Goal: Task Accomplishment & Management: Complete application form

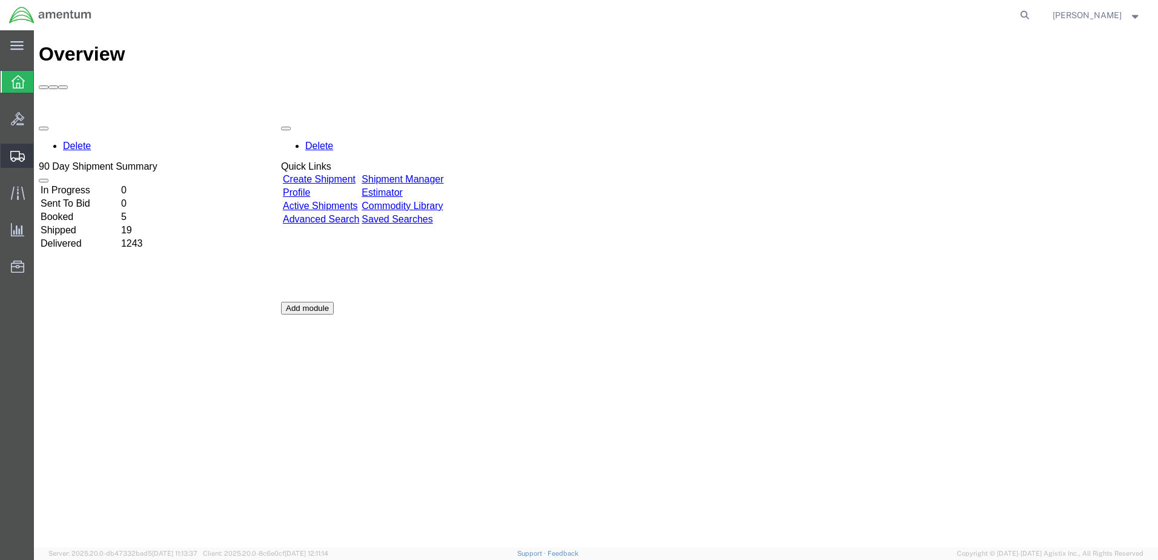
click at [0, 0] on span "Create Shipment" at bounding box center [0, 0] width 0 height 0
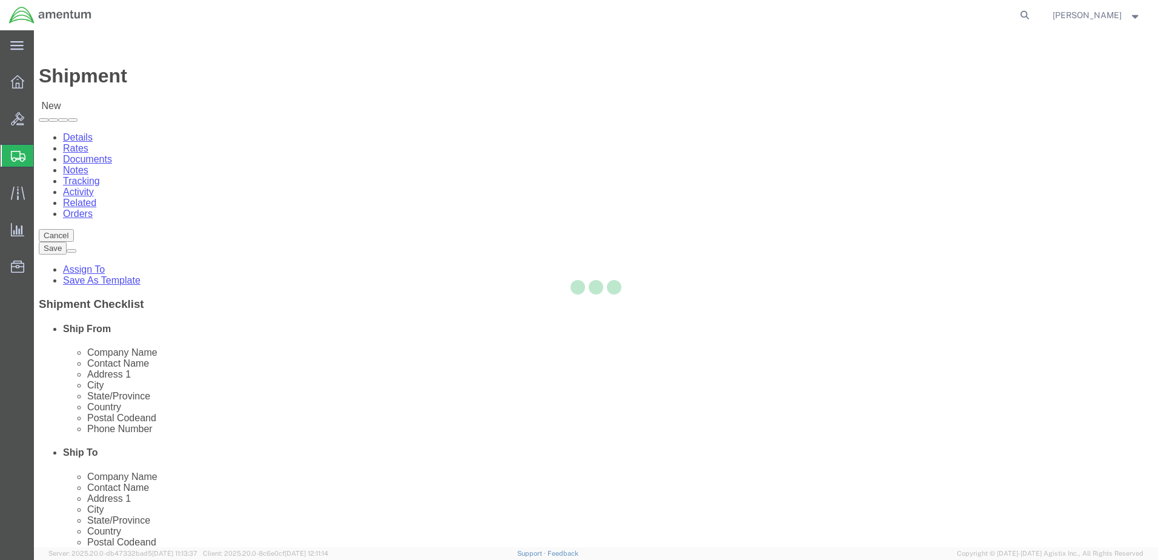
select select
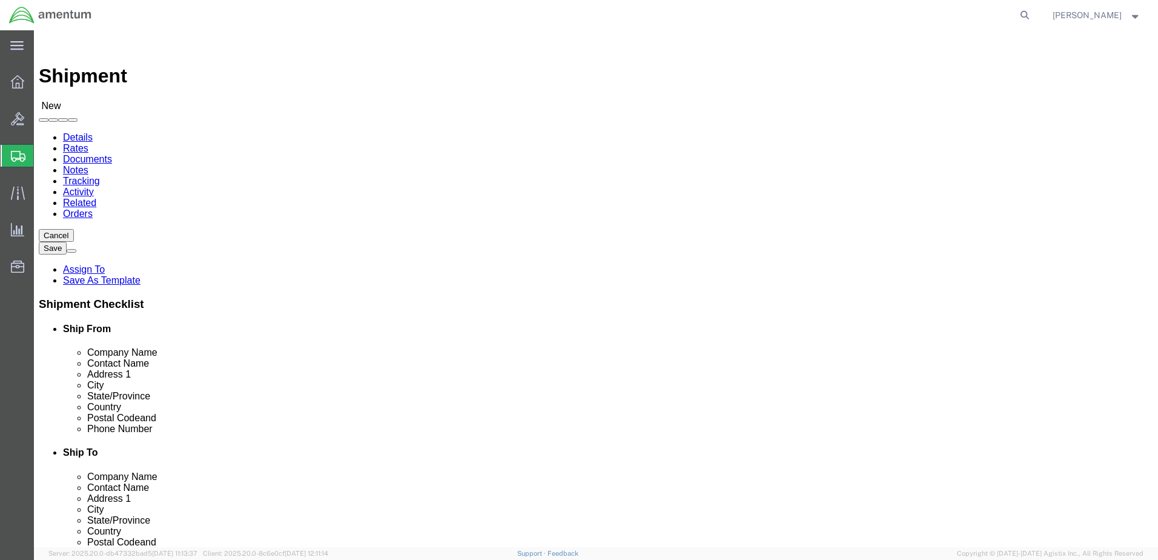
select select "MYPROFILE"
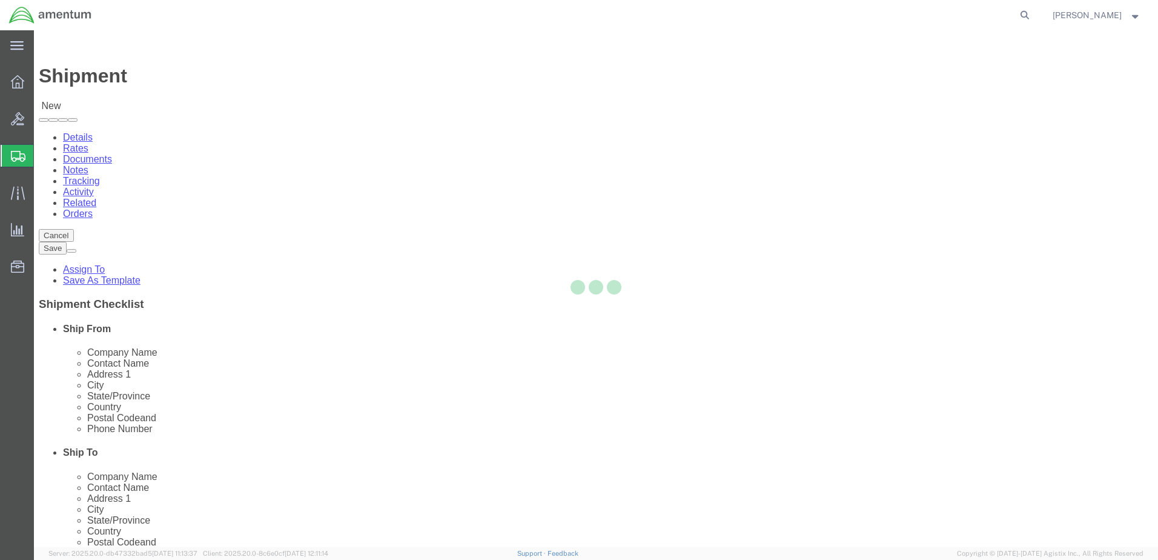
select select "[GEOGRAPHIC_DATA]"
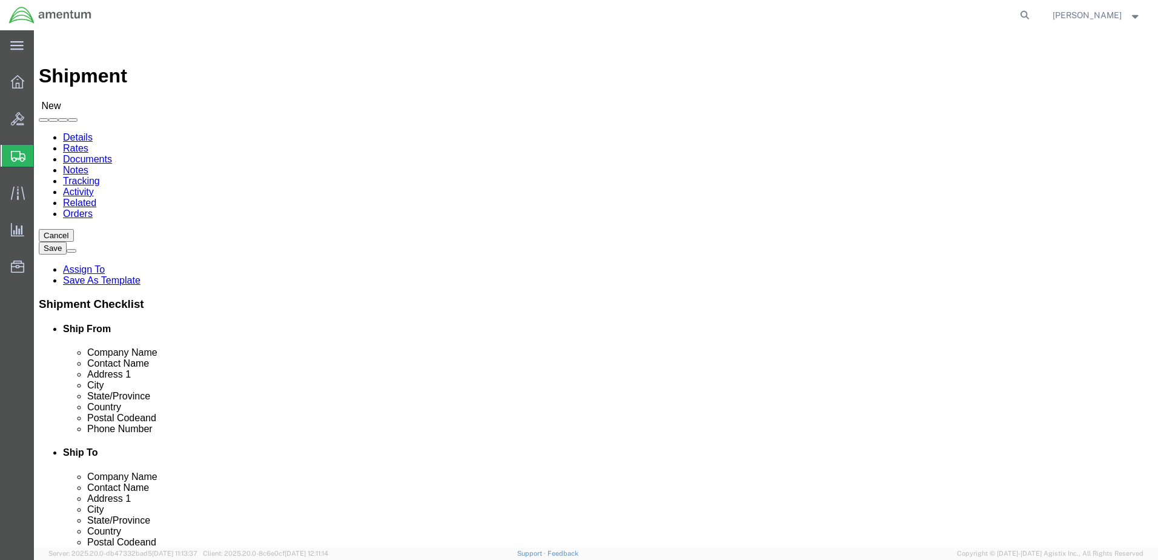
type input "nat"
select select "49916"
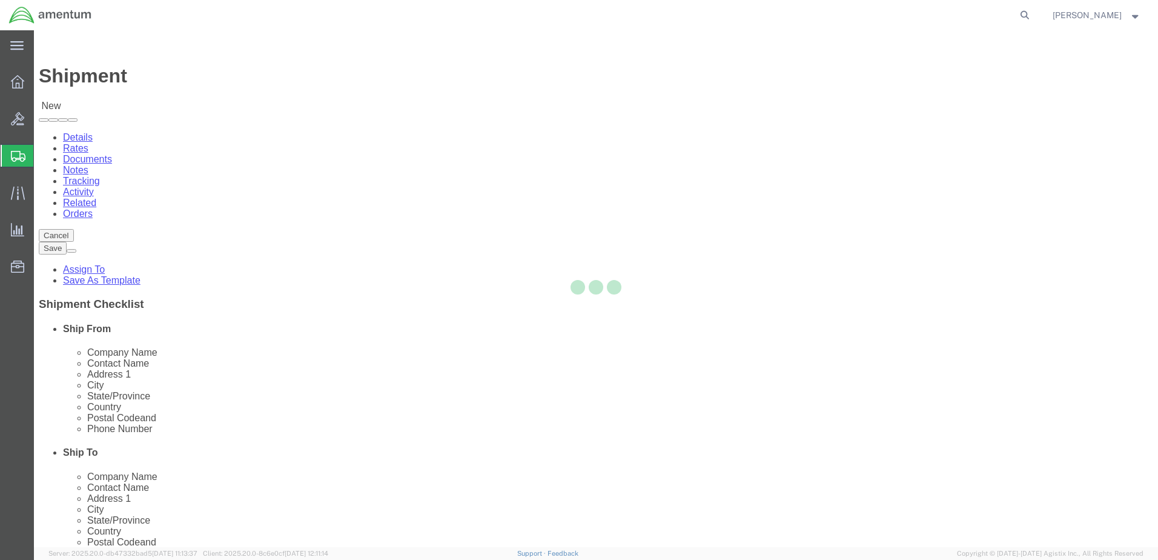
select select "OK"
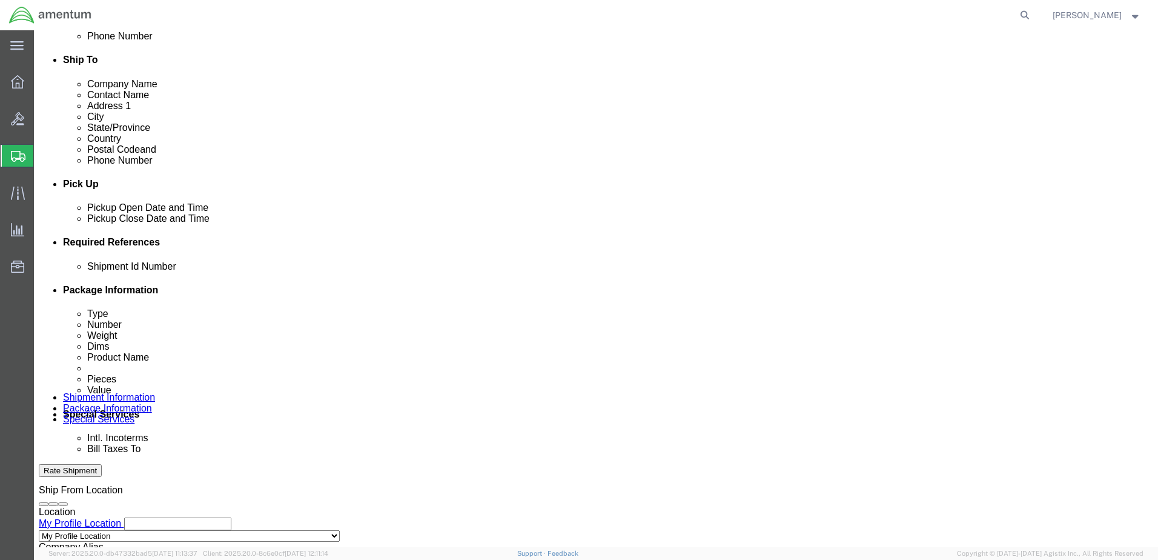
scroll to position [424, 0]
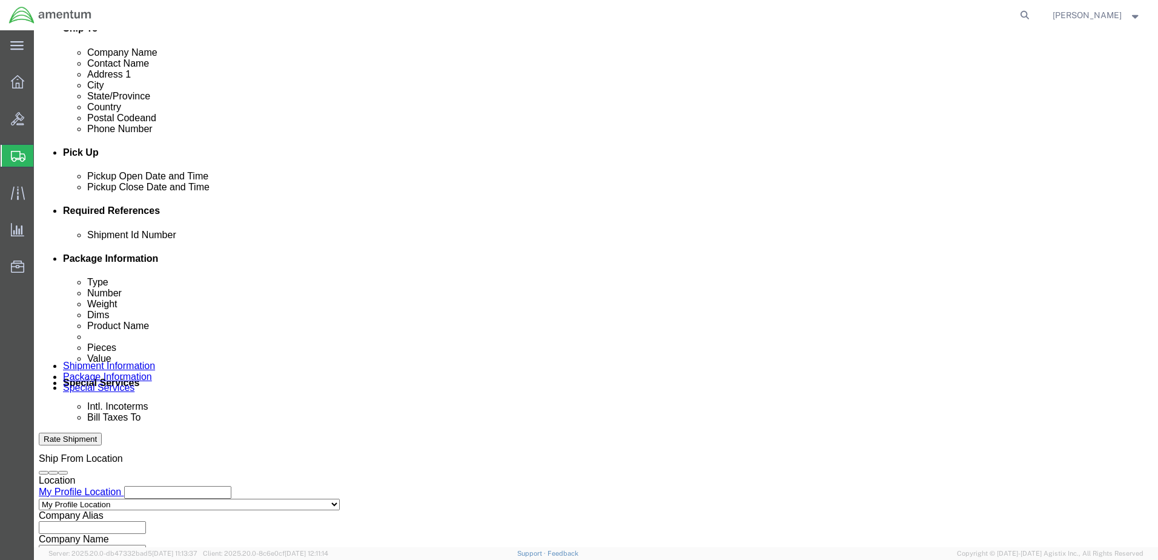
click input "text"
type input "10625"
click button "Add reference"
click select "Select Account Type Activity ID Airline Appointment Number ASN Batch Request # …"
select select "CUSTREF"
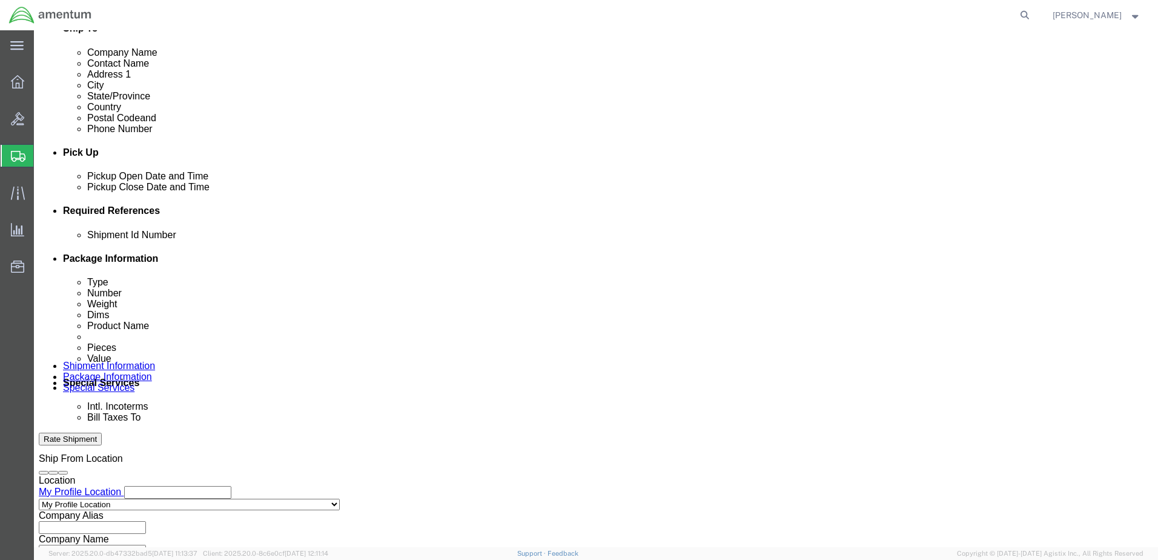
click select "Select Account Type Activity ID Airline Appointment Number ASN Batch Request # …"
click input "text"
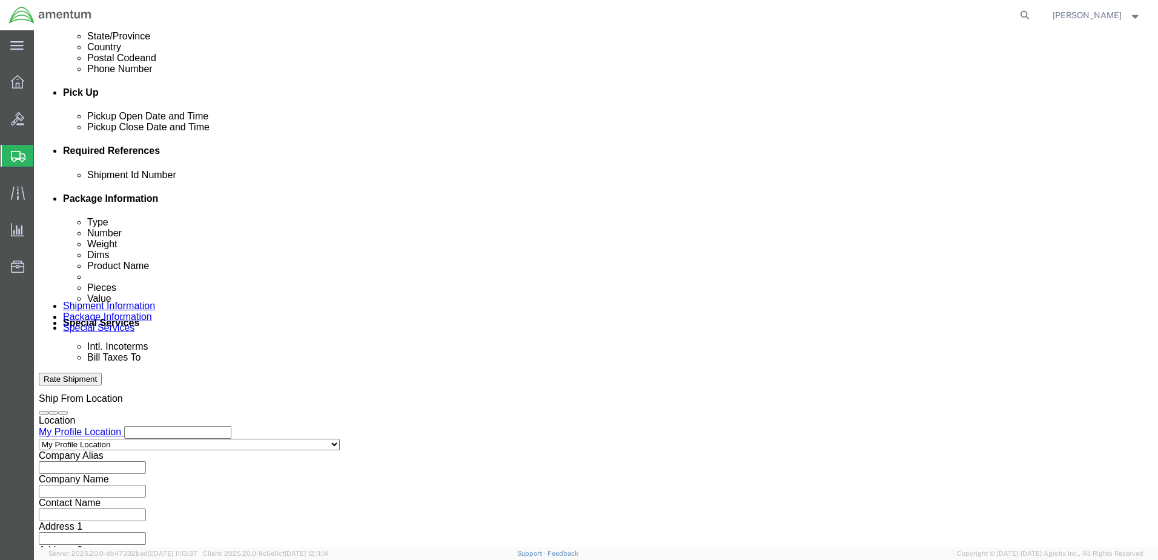
scroll to position [484, 0]
type input "604-008986"
click button "Add reference"
click select "Select Account Type Activity ID Airline Appointment Number ASN Batch Request # …"
select select "DEPT"
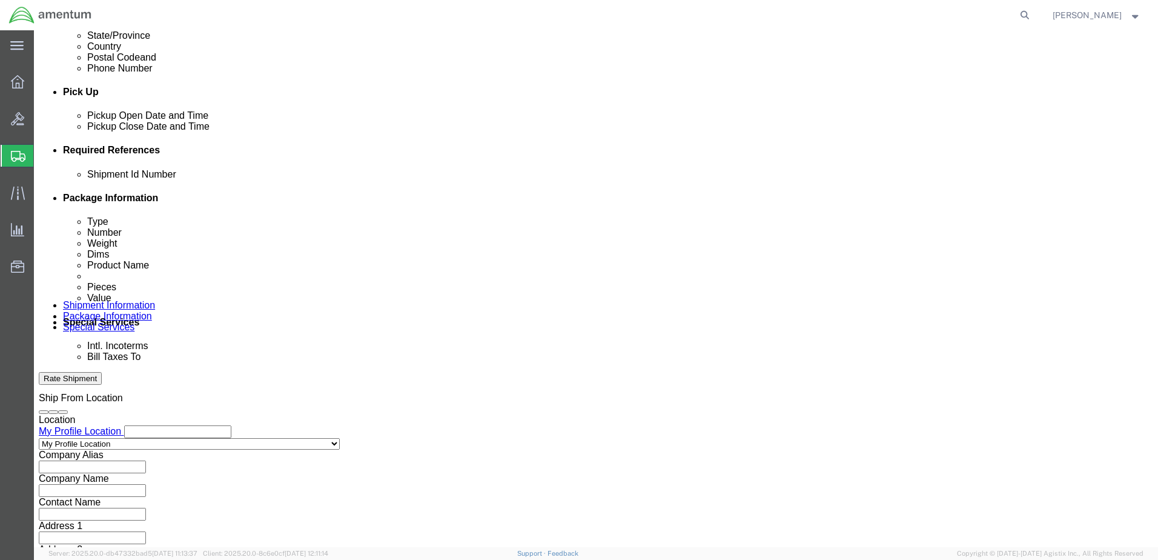
click select "Select Account Type Activity ID Airline Appointment Number ASN Batch Request # …"
click input "text"
type input "CBP"
click select "Select Air Less than Truckload Multi-Leg Ocean Freight Rail Small Parcel Truckl…"
select select "SMAL"
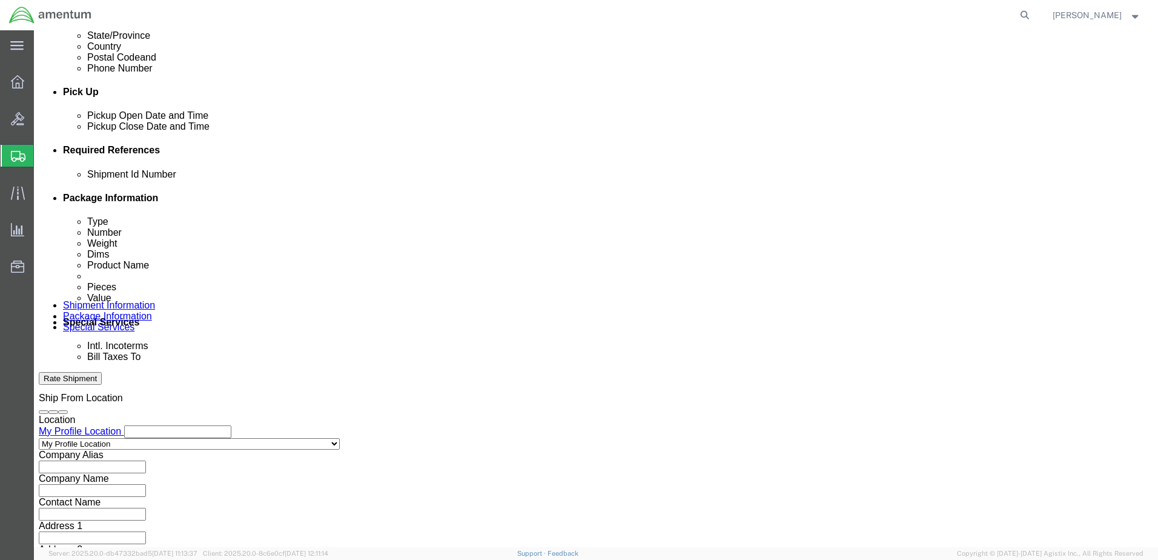
click select "Select Air Less than Truckload Multi-Leg Ocean Freight Rail Small Parcel Truckl…"
click button "Continue"
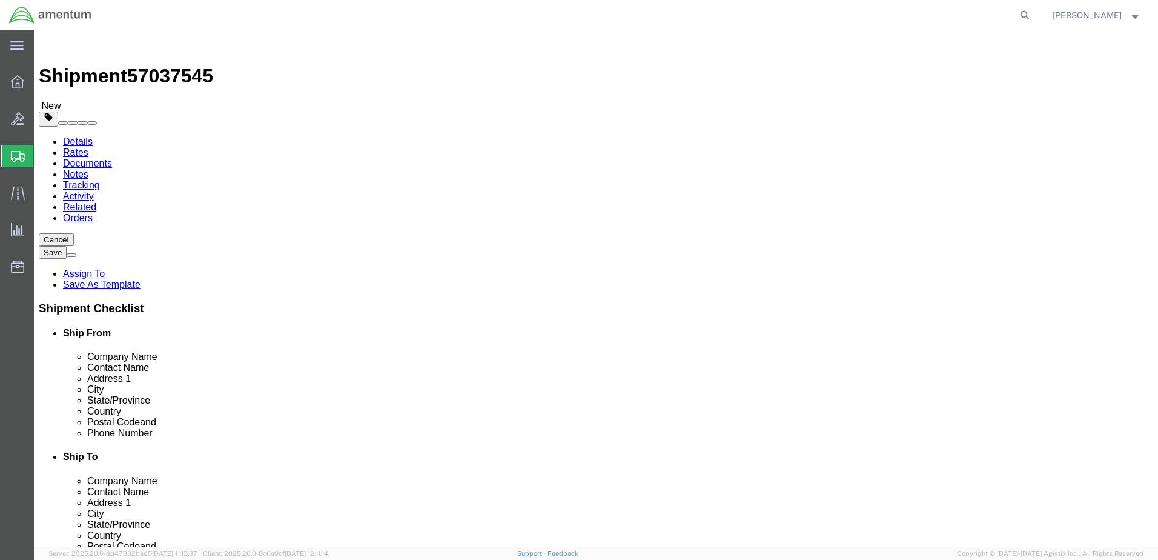
click select "Select Bale(s) Basket(s) Bolt(s) Bottle(s) Buckets Bulk Bundle(s) Can(s) Cardbo…"
select select "LBX"
click select "Select Bale(s) Basket(s) Bolt(s) Bottle(s) Buckets Bulk Bundle(s) Can(s) Cardbo…"
type input "17.50"
type input "12.50"
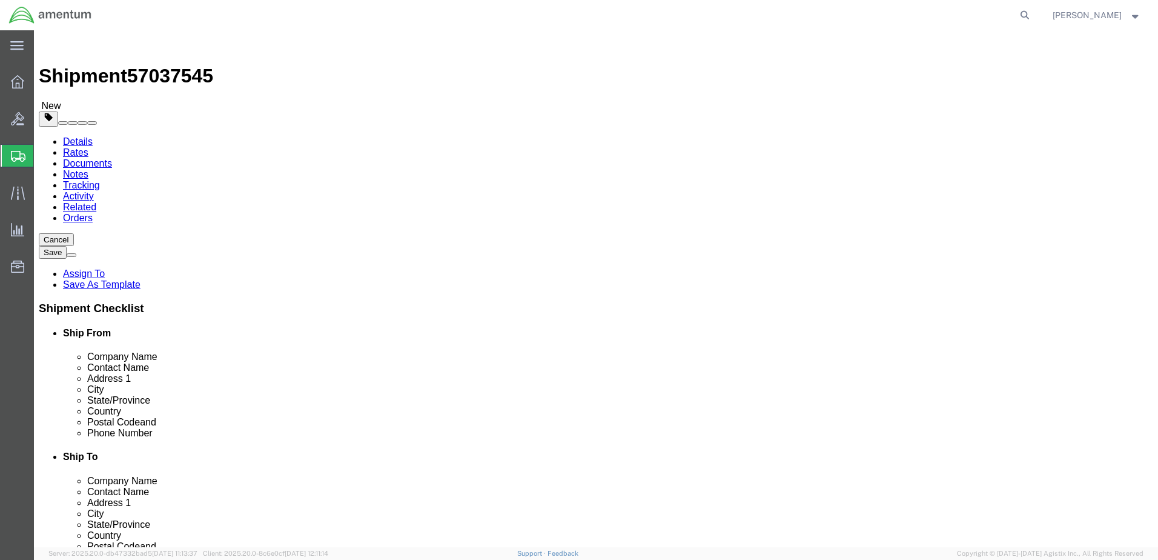
type input "3.00"
click select "Select Bale(s) Basket(s) Bolt(s) Bottle(s) Buckets Bulk Bundle(s) Can(s) Cardbo…"
click input "0.00"
type input "0"
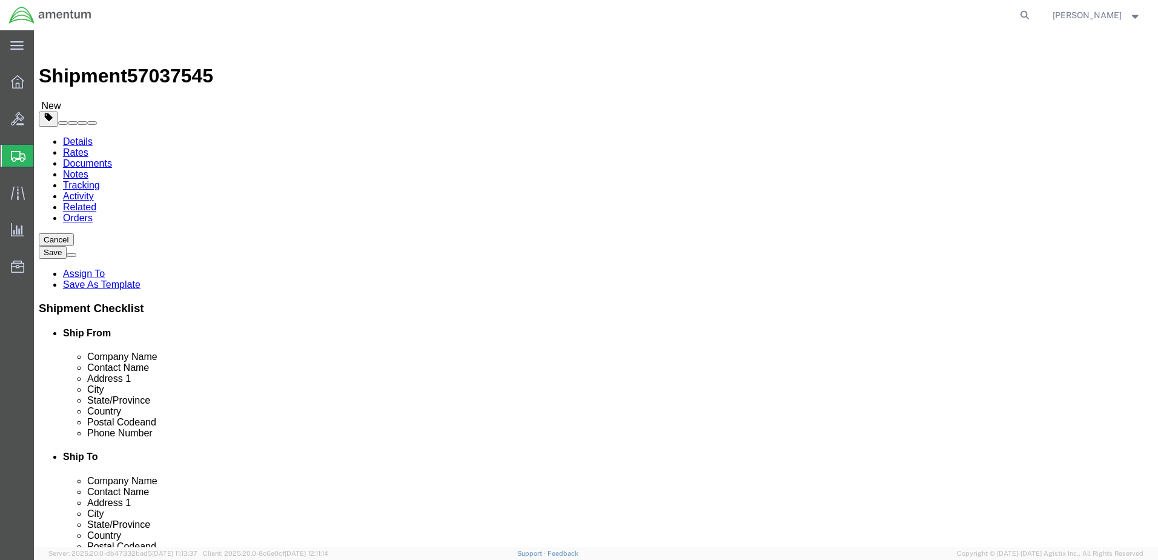
type input "6"
click input "17.50"
click link "Add Content"
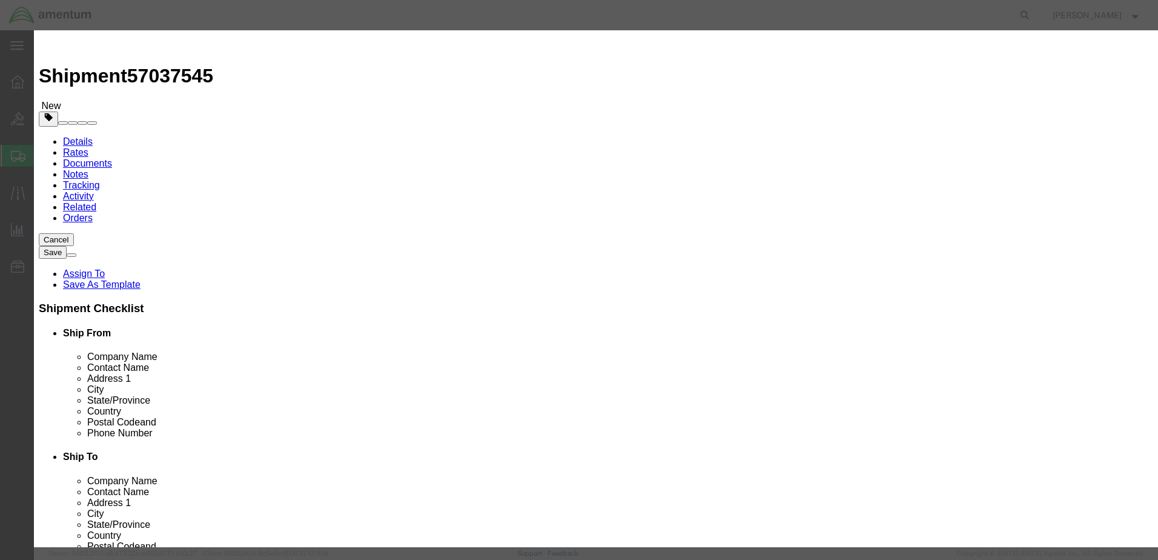
click div "Commodity library"
click input "text"
type input "bearing"
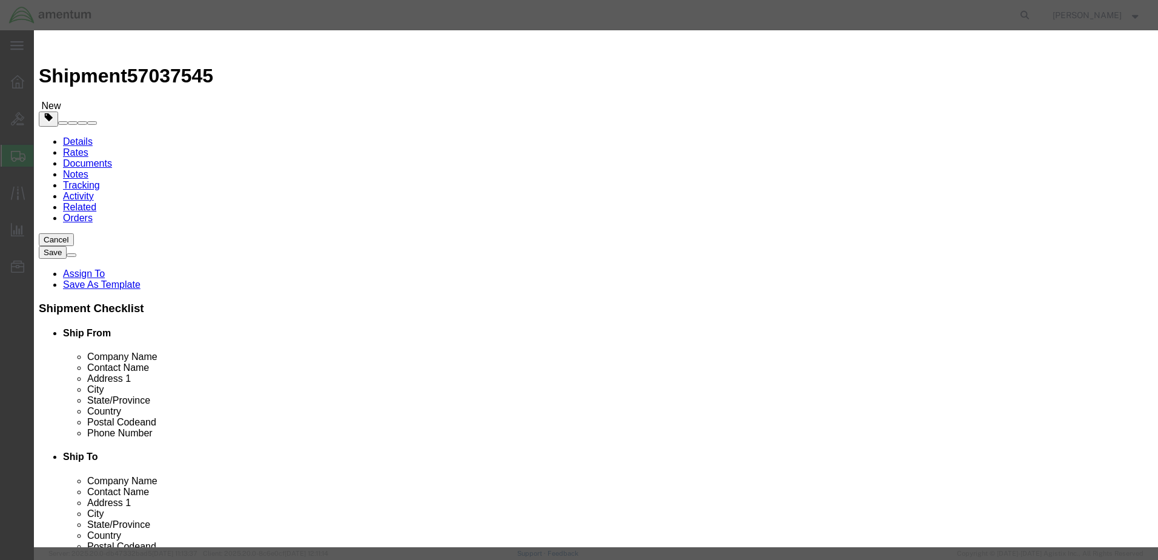
click input "0"
click input "1"
type input "1"
click input "text"
type input "279.96"
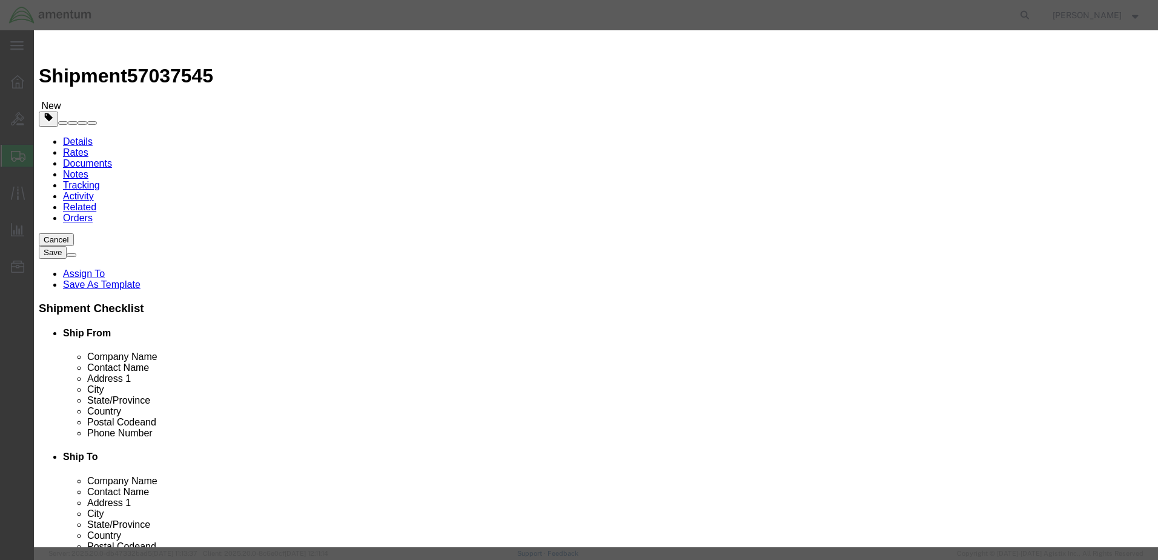
click button "Save & Close"
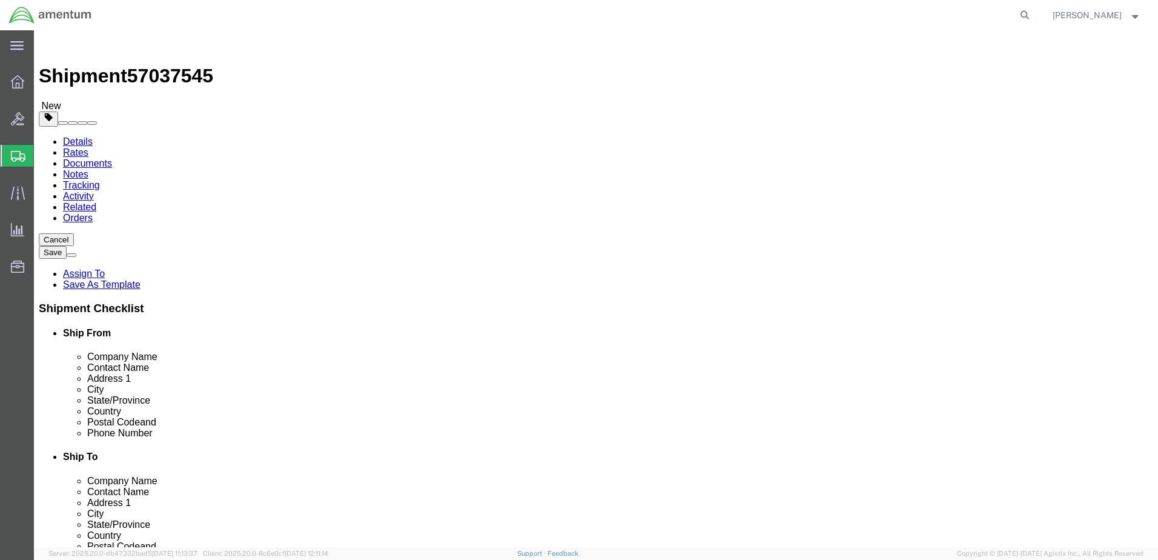
click button "Continue"
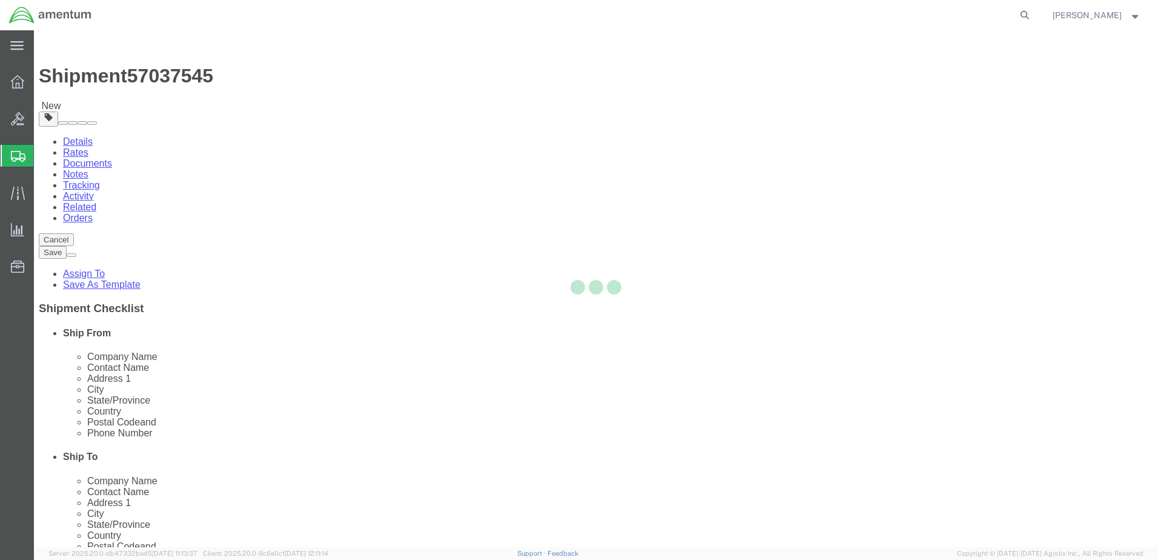
select select
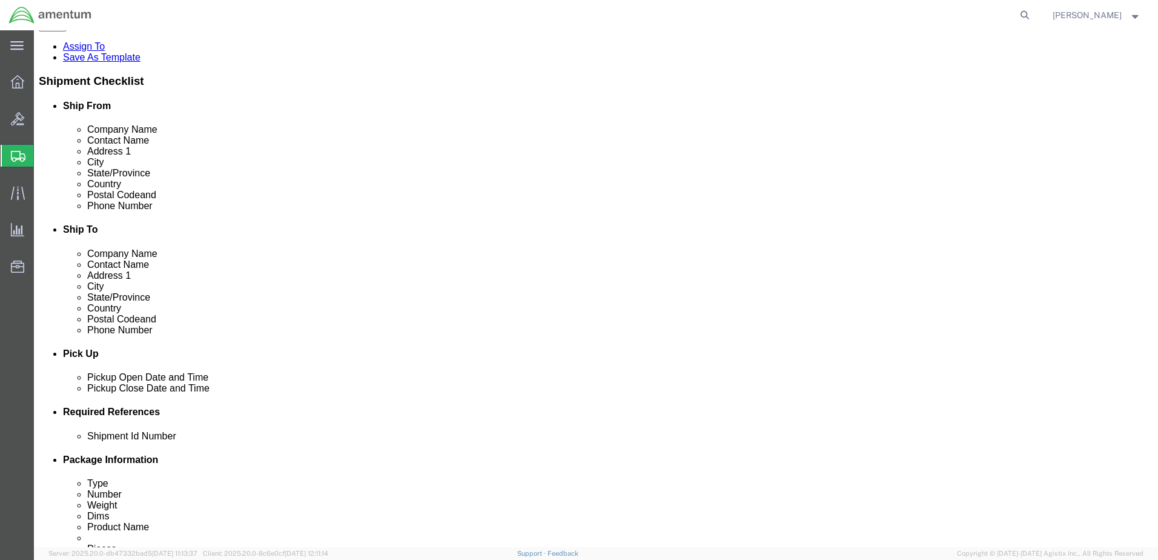
scroll to position [242, 0]
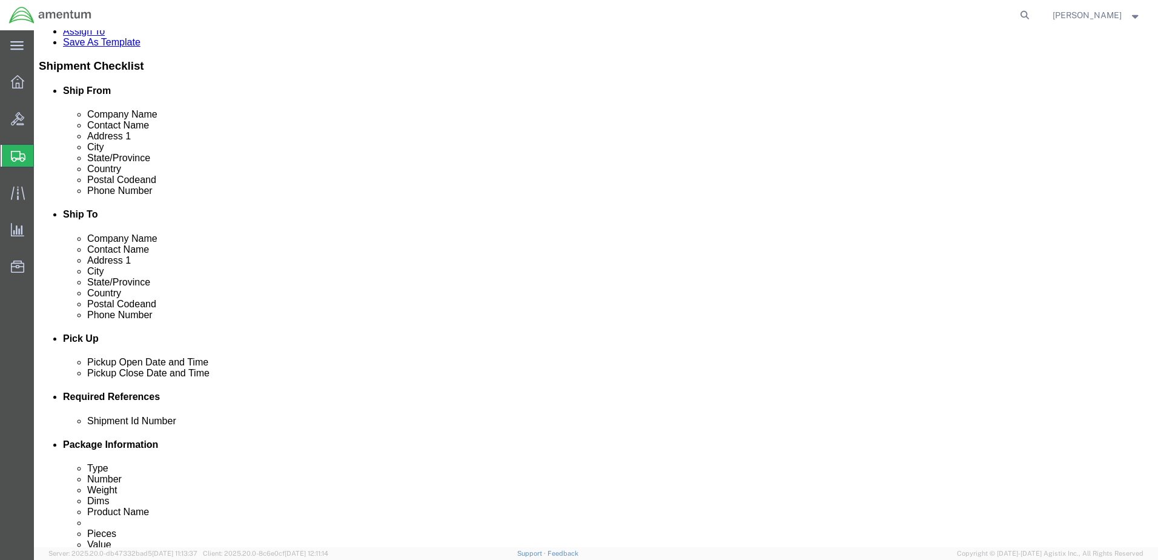
click select "Select Buyer Cost Center Department Operations Number Order Number Sales Person"
select select "COSTCENTER"
click select "Select Buyer Cost Center Department Operations Number Order Number Sales Person"
click div "Number"
type input "6118.04.03.2219.000.elp.0000"
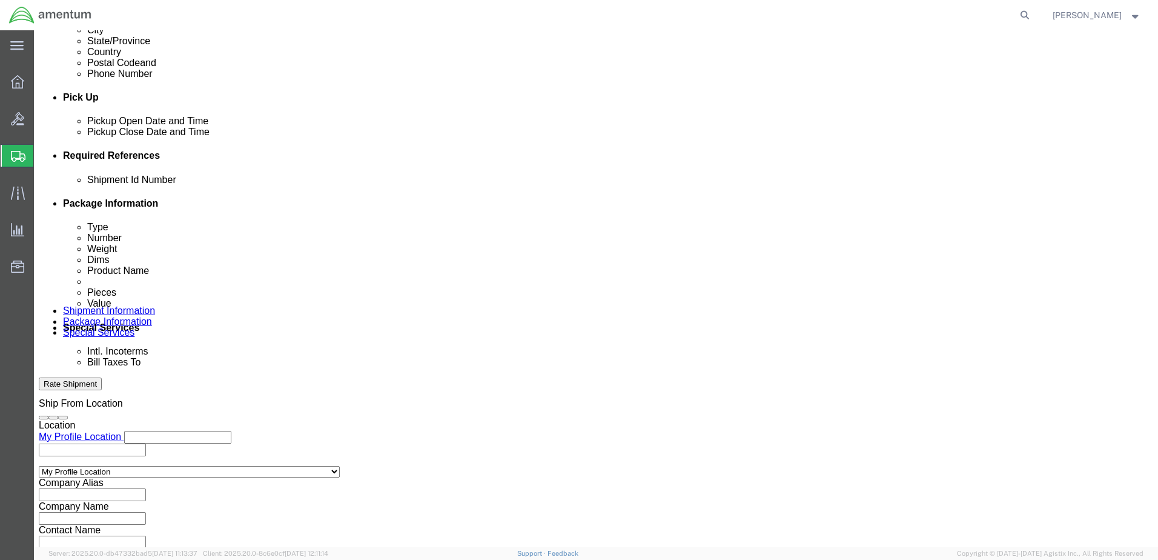
scroll to position [484, 0]
click select "Select Recipient Account Sender/Shipper Third Party Account"
select select "SHIP"
click select "Select Recipient Account Sender/Shipper Third Party Account"
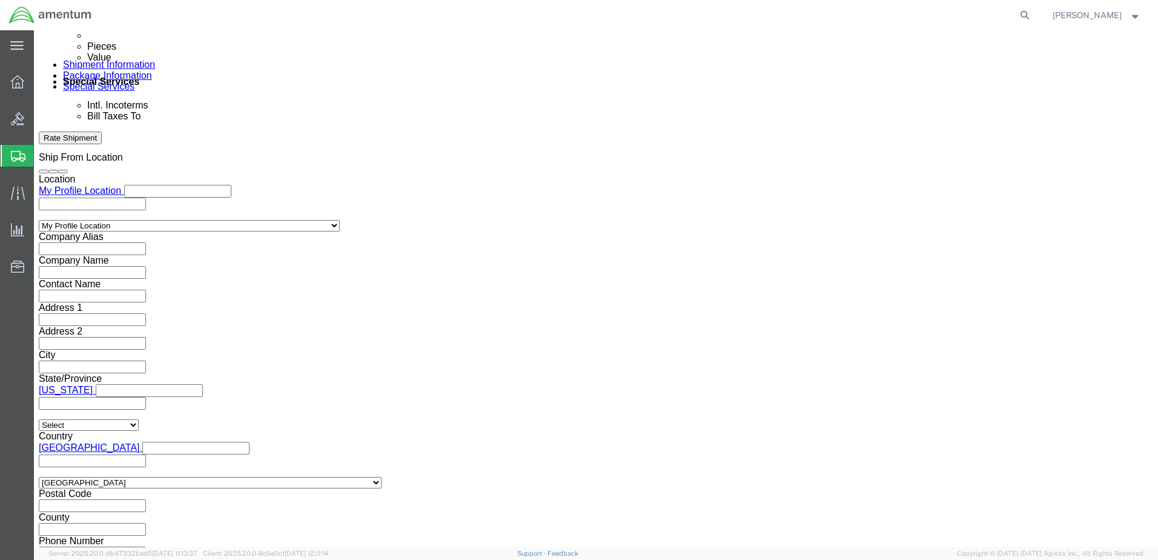
scroll to position [787, 0]
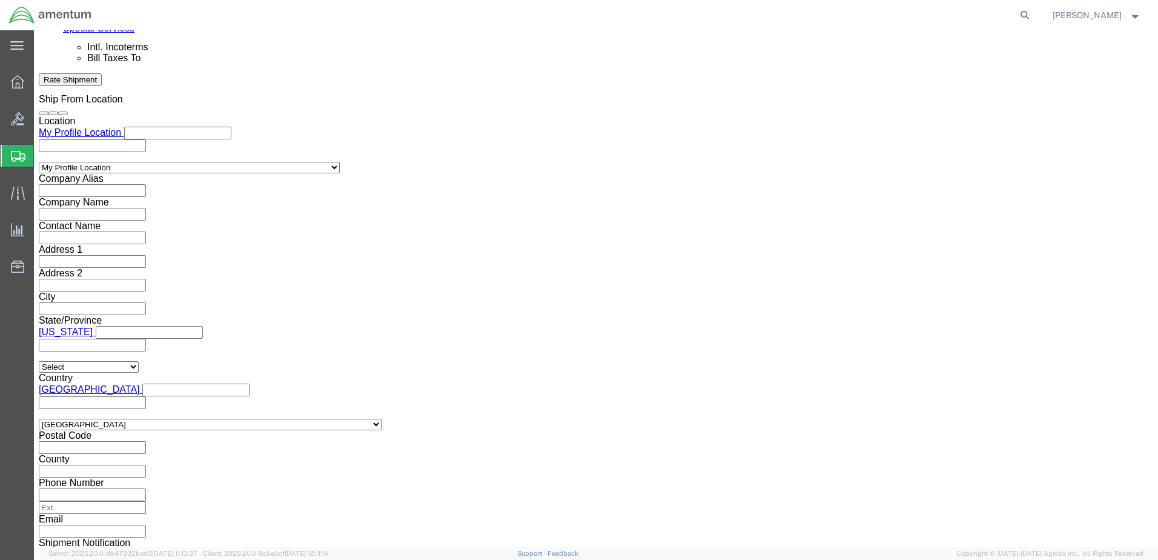
click input "text"
type input "[EMAIL_ADDRESS][DOMAIN_NAME]"
type input "[PERSON_NAME].n"
type input "[EMAIL_ADDRESS][DOMAIN_NAME],[PERSON_NAME][DOMAIN_NAME][EMAIL_ADDRESS][PERSON_N…"
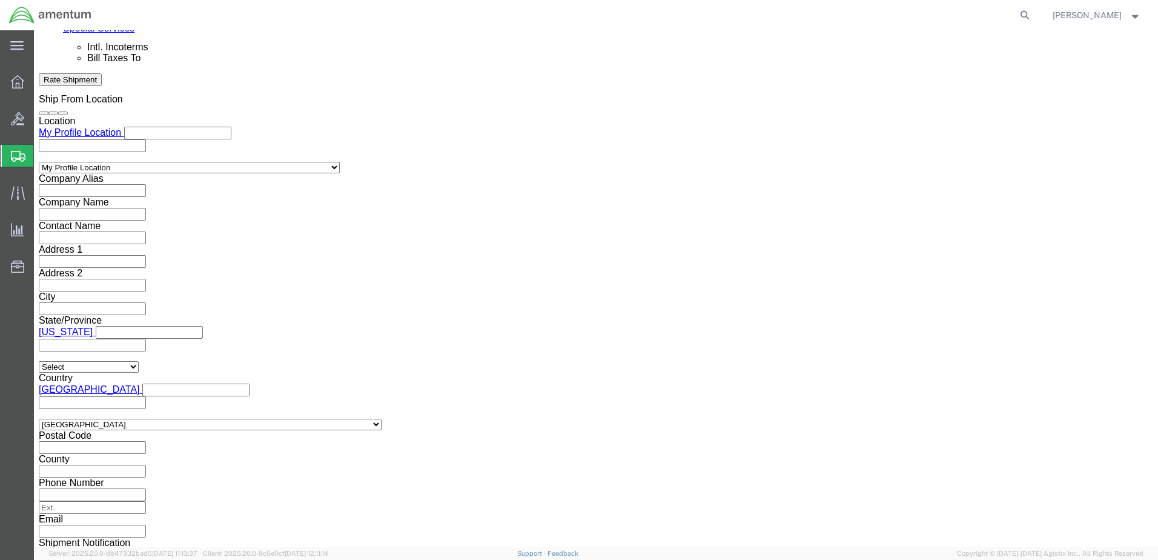
click button "Rate Shipment"
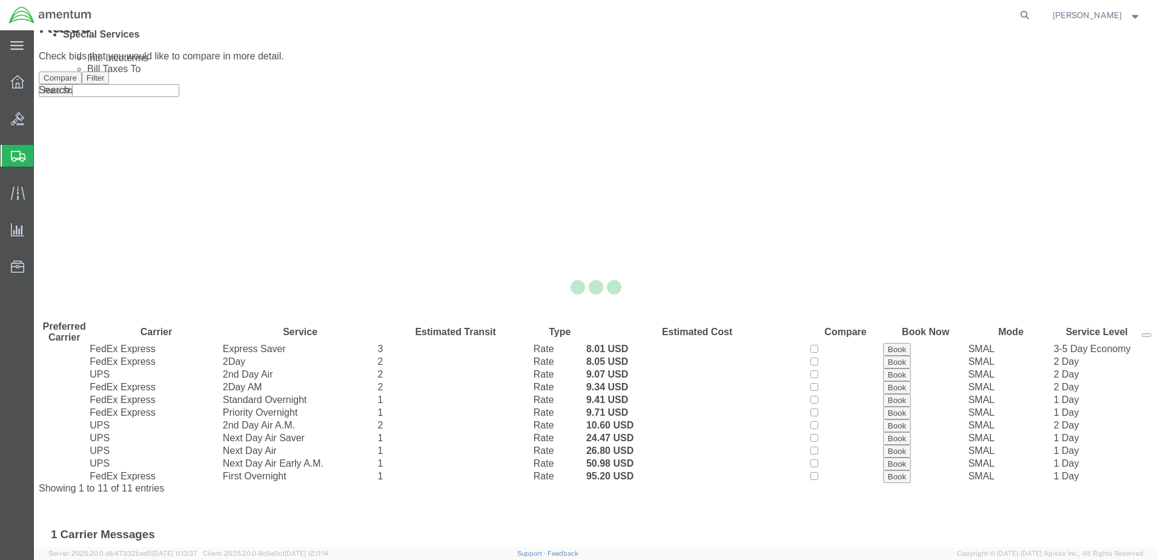
scroll to position [0, 0]
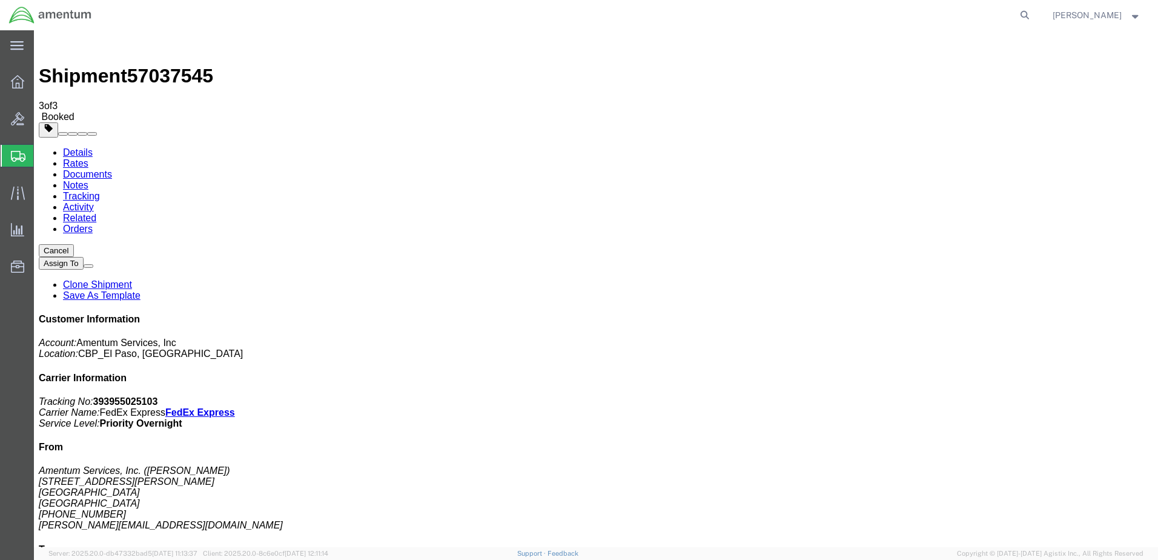
click at [78, 147] on link "Details" at bounding box center [78, 152] width 30 height 10
click span "button"
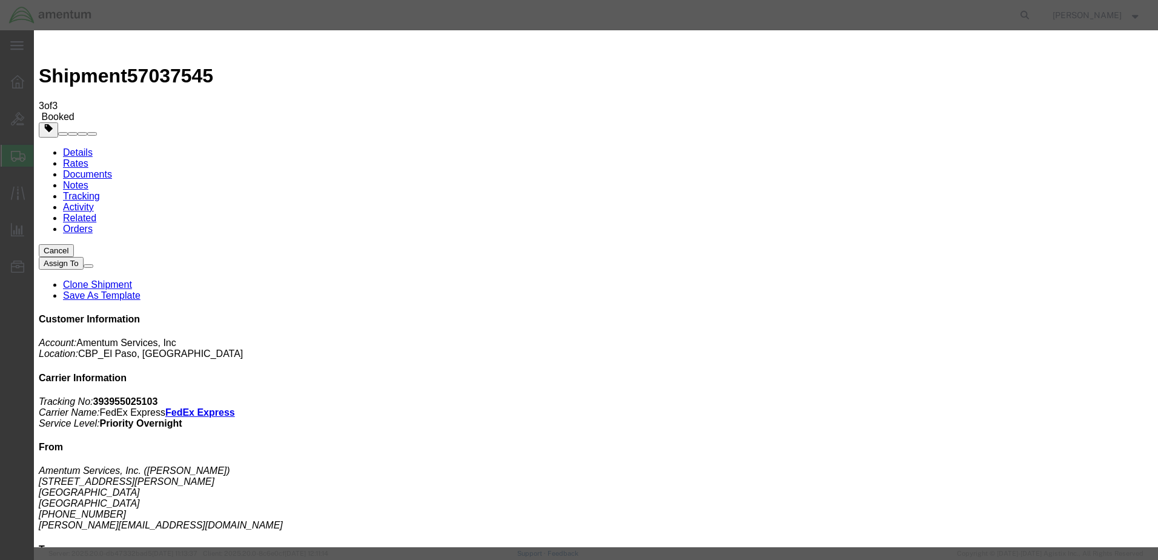
click div "[DATE] 12:00 PM"
type input "2:30 PM"
click button "Apply"
click button "Save"
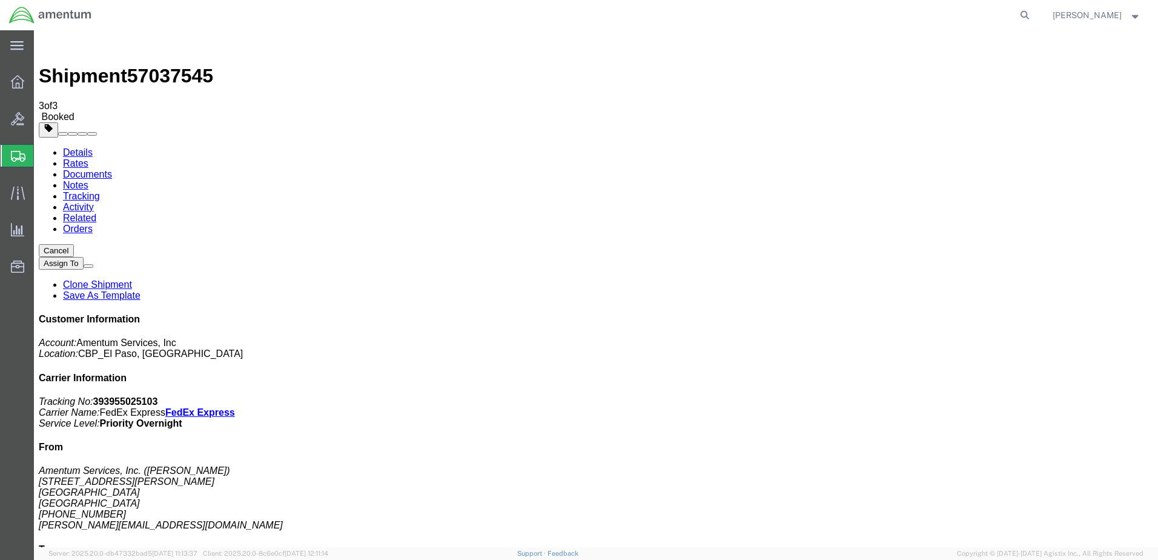
click button "Close"
click at [1134, 17] on strong "button" at bounding box center [1135, 15] width 11 height 4
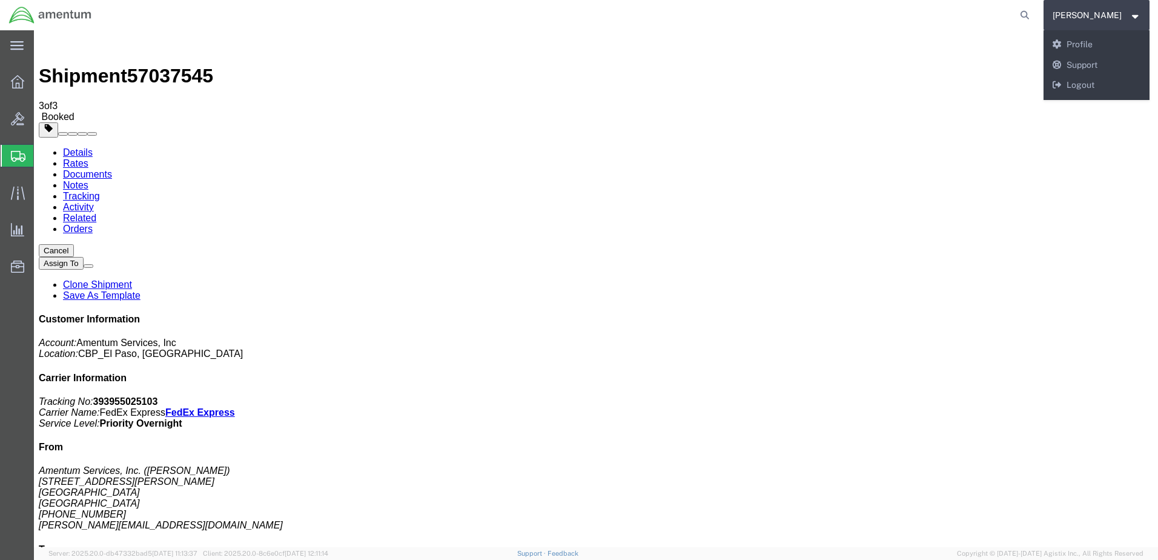
click div "Cancel Assign To Clone Shipment Save As Template"
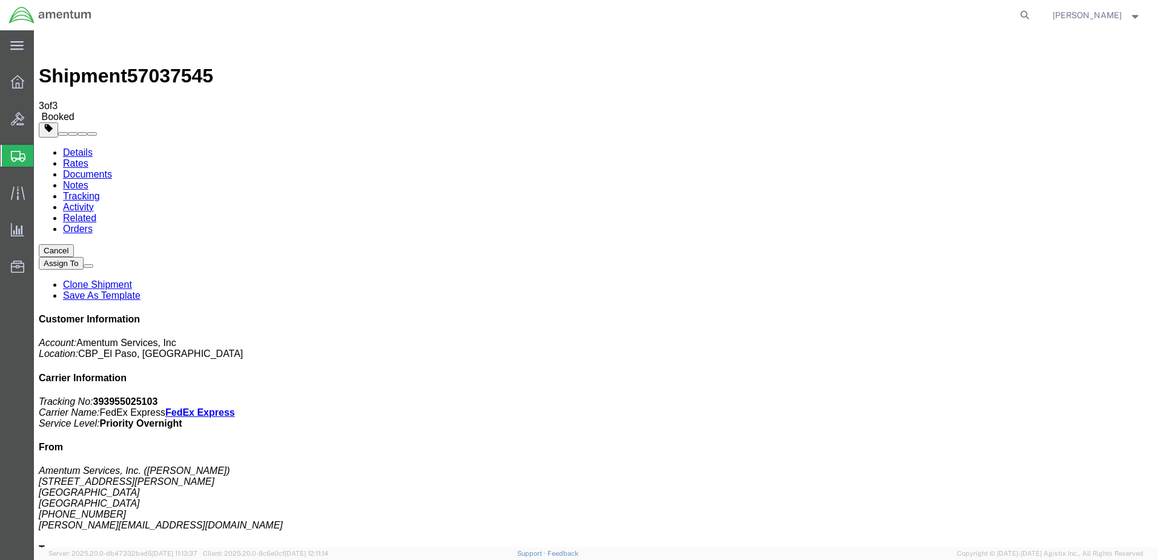
click at [1135, 13] on strong "button" at bounding box center [1135, 15] width 11 height 4
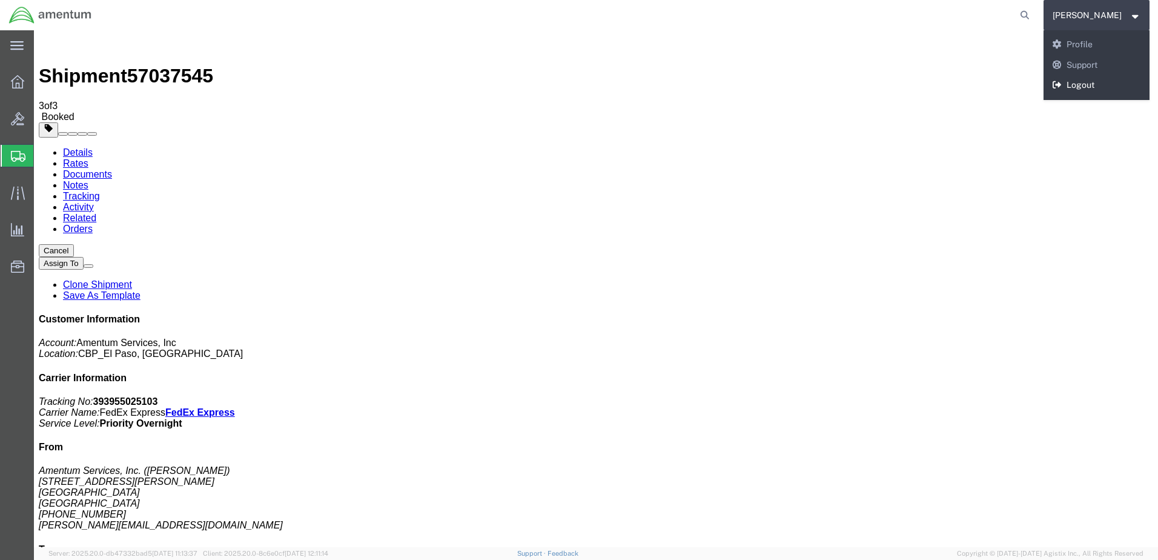
click at [1052, 85] on link "Logout" at bounding box center [1096, 85] width 107 height 21
